Goal: Information Seeking & Learning: Learn about a topic

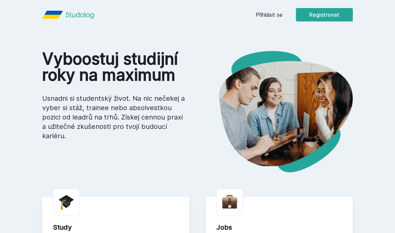
click at [268, 14] on link "Přihlásit se" at bounding box center [269, 15] width 27 height 8
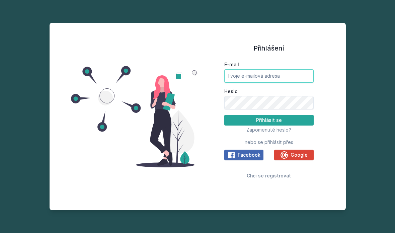
click at [271, 83] on input "E-mail" at bounding box center [268, 75] width 89 height 13
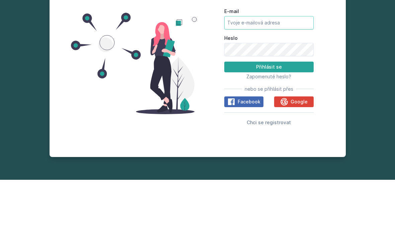
type input "[EMAIL_ADDRESS][DOMAIN_NAME]"
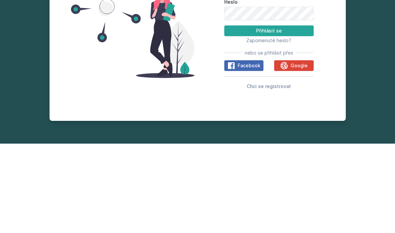
click at [291, 115] on button "Přihlásit se" at bounding box center [268, 120] width 89 height 11
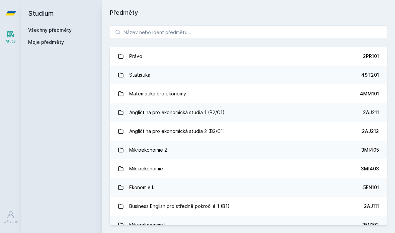
scroll to position [5, 0]
click at [163, 29] on input "search" at bounding box center [248, 31] width 277 height 13
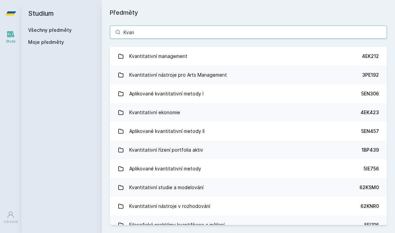
type input "Kvan"
click at [189, 49] on link "Kvantitativní management 4EK212" at bounding box center [248, 56] width 277 height 19
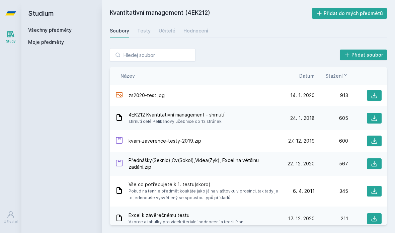
click at [312, 72] on span "Datum" at bounding box center [306, 75] width 15 height 7
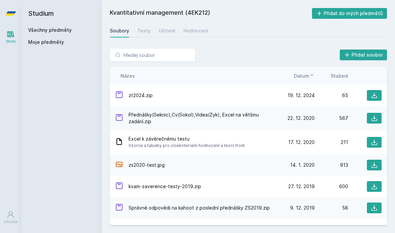
click at [308, 72] on span "Datum" at bounding box center [301, 75] width 15 height 7
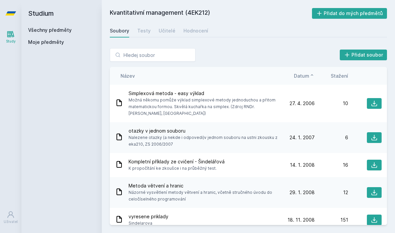
click at [311, 72] on icon at bounding box center [311, 74] width 5 height 5
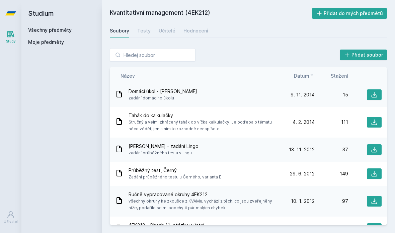
scroll to position [215, 0]
click at [210, 118] on span "Stručný a velmi zkrácený tahák do víčka kalkulačky. Je potřeba o tématu něco vě…" at bounding box center [204, 124] width 150 height 13
click at [224, 112] on span "Tahák do kalkulačky" at bounding box center [204, 115] width 150 height 7
click at [120, 117] on icon at bounding box center [119, 121] width 8 height 8
click at [375, 118] on icon at bounding box center [374, 121] width 7 height 7
